Goal: Task Accomplishment & Management: Use online tool/utility

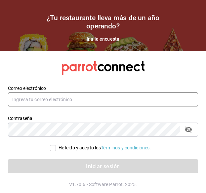
click at [40, 101] on input "text" at bounding box center [103, 100] width 190 height 14
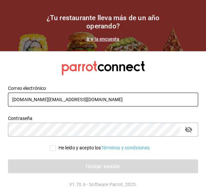
type input "chgonzalez.mx@gmail.com"
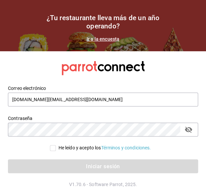
click at [54, 148] on input "He leído y acepto los Términos y condiciones." at bounding box center [53, 148] width 6 height 6
checkbox input "true"
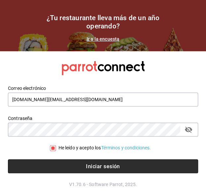
click at [52, 163] on button "Iniciar sesión" at bounding box center [103, 166] width 190 height 14
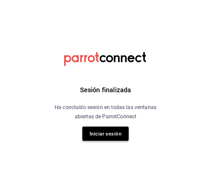
click at [107, 136] on font "Iniciar sesión" at bounding box center [106, 134] width 32 height 6
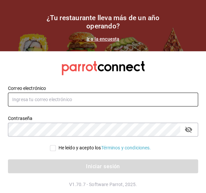
click at [76, 98] on input "text" at bounding box center [103, 100] width 190 height 14
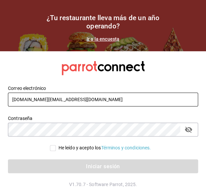
type input "chgonzalez.mx@gmail.com"
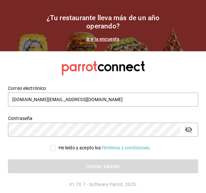
click at [52, 149] on input "He leído y acepto los Términos y condiciones." at bounding box center [53, 148] width 6 height 6
checkbox input "true"
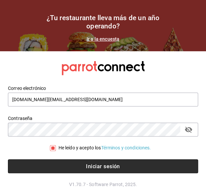
click at [51, 164] on button "Iniciar sesión" at bounding box center [103, 166] width 190 height 14
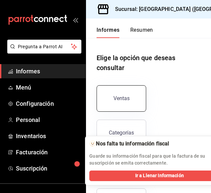
click at [122, 104] on button "Ventas" at bounding box center [122, 98] width 50 height 26
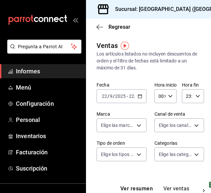
click at [139, 97] on icon "button" at bounding box center [140, 96] width 5 height 5
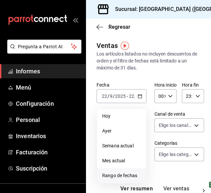
click at [113, 174] on font "Rango de fechas" at bounding box center [119, 175] width 35 height 5
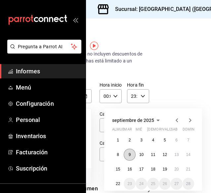
scroll to position [0, 60]
click at [174, 153] on button "13" at bounding box center [177, 155] width 12 height 12
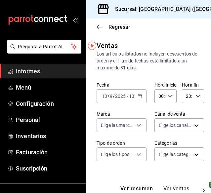
scroll to position [0, 32]
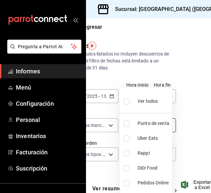
click at [160, 127] on body "Pregunta a Parrot AI Informes Menú Configuración Personal Inventarios Facturaci…" at bounding box center [105, 96] width 211 height 193
click at [188, 110] on div at bounding box center [105, 96] width 211 height 193
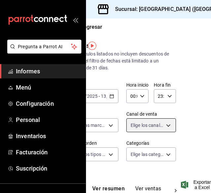
scroll to position [0, 0]
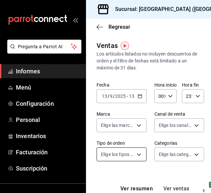
click at [137, 152] on body "Pregunta a Parrot AI Informes Menú Configuración Personal Inventarios Facturaci…" at bounding box center [105, 96] width 211 height 193
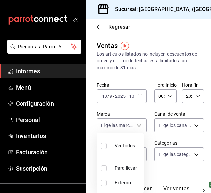
click at [152, 171] on div at bounding box center [105, 96] width 211 height 193
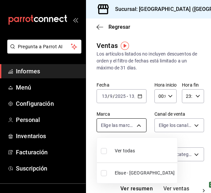
click at [136, 126] on body "Pregunta a Parrot AI Informes Menú Configuración Personal Inventarios Facturaci…" at bounding box center [105, 96] width 211 height 193
click at [147, 132] on div at bounding box center [105, 96] width 211 height 193
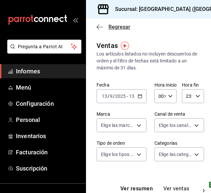
click at [101, 27] on icon "button" at bounding box center [100, 27] width 7 height 6
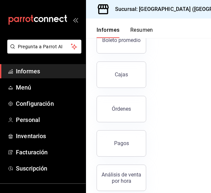
scroll to position [152, 0]
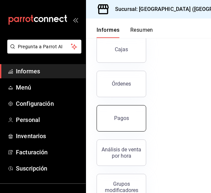
click at [117, 121] on font "Pagos" at bounding box center [121, 118] width 15 height 6
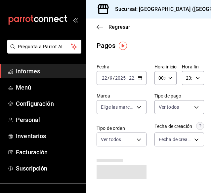
click at [74, 23] on div "carpetas de buzón" at bounding box center [43, 20] width 86 height 40
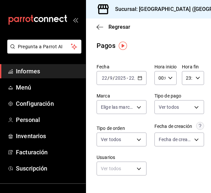
click at [75, 20] on icon "abrir_cajón_menú" at bounding box center [76, 20] width 3 height 5
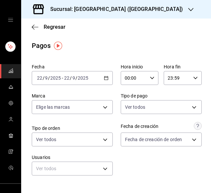
click at [104, 79] on icon "button" at bounding box center [106, 78] width 5 height 5
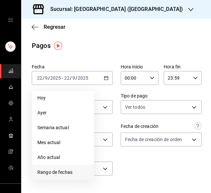
click at [61, 169] on span "Rango de fechas" at bounding box center [62, 172] width 51 height 7
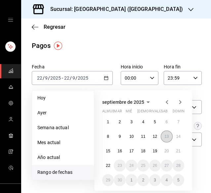
click at [167, 133] on button "13" at bounding box center [167, 137] width 12 height 12
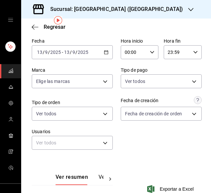
scroll to position [25, 0]
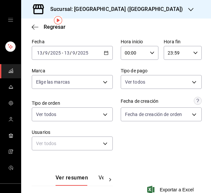
click at [104, 55] on div "[DATE] [DATE] - [DATE] [DATE]" at bounding box center [72, 53] width 81 height 14
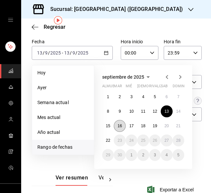
click at [120, 127] on font "16" at bounding box center [119, 126] width 4 height 5
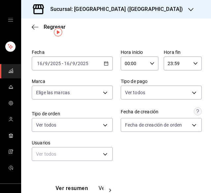
scroll to position [13, 0]
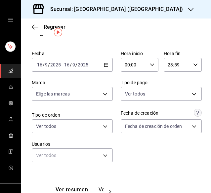
click at [104, 65] on icon "button" at bounding box center [106, 64] width 5 height 5
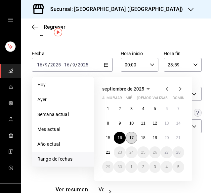
click at [131, 139] on font "17" at bounding box center [131, 138] width 4 height 5
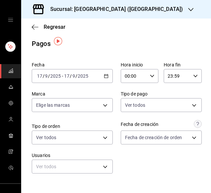
scroll to position [1, 0]
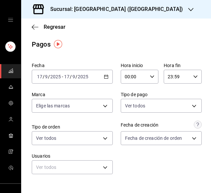
click at [104, 74] on icon "button" at bounding box center [106, 76] width 5 height 5
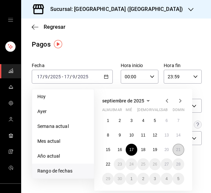
click at [179, 148] on font "21" at bounding box center [178, 149] width 4 height 5
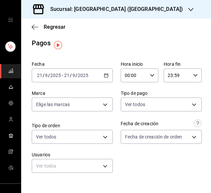
scroll to position [1, 0]
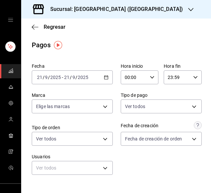
click at [105, 79] on icon "button" at bounding box center [106, 77] width 5 height 5
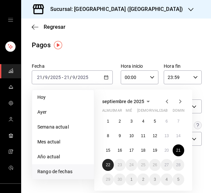
click at [107, 165] on font "22" at bounding box center [108, 165] width 4 height 5
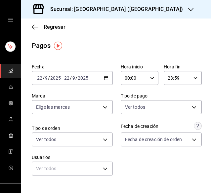
click at [188, 12] on icon "button" at bounding box center [190, 9] width 5 height 5
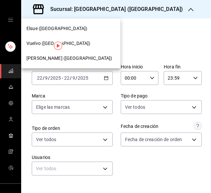
click at [71, 43] on div "Vuelvo ([GEOGRAPHIC_DATA])" at bounding box center [70, 43] width 89 height 7
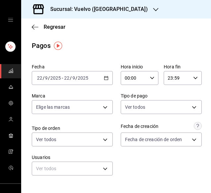
click at [105, 80] on icon "button" at bounding box center [106, 78] width 5 height 5
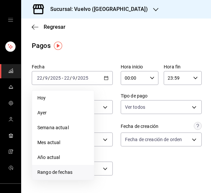
click at [62, 168] on li "Rango de fechas" at bounding box center [63, 172] width 62 height 15
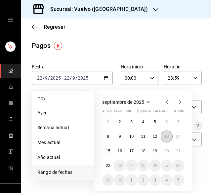
click at [164, 138] on font "13" at bounding box center [166, 136] width 4 height 5
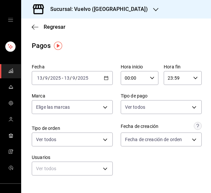
click at [106, 80] on div "[DATE] [DATE] - [DATE] [DATE]" at bounding box center [72, 78] width 81 height 14
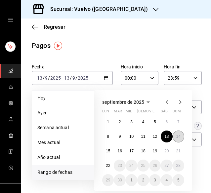
click at [178, 135] on abbr "14" at bounding box center [178, 136] width 4 height 5
click at [179, 137] on font "14" at bounding box center [178, 136] width 4 height 5
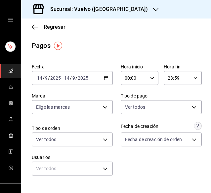
click at [106, 78] on icon "button" at bounding box center [106, 78] width 5 height 5
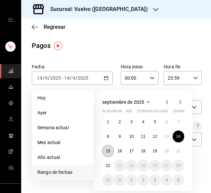
click at [110, 149] on font "15" at bounding box center [108, 151] width 4 height 5
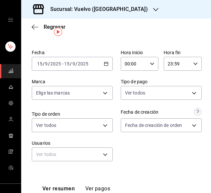
scroll to position [14, 0]
click at [104, 63] on icon "button" at bounding box center [106, 64] width 5 height 5
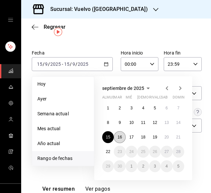
click at [119, 138] on font "16" at bounding box center [119, 137] width 4 height 5
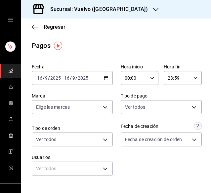
click at [102, 80] on div "[DATE] [DATE] - [DATE] [DATE]" at bounding box center [72, 78] width 81 height 14
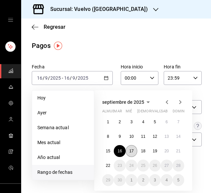
click at [130, 150] on font "17" at bounding box center [131, 151] width 4 height 5
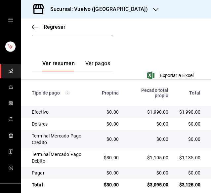
scroll to position [148, 0]
